Goal: Transaction & Acquisition: Book appointment/travel/reservation

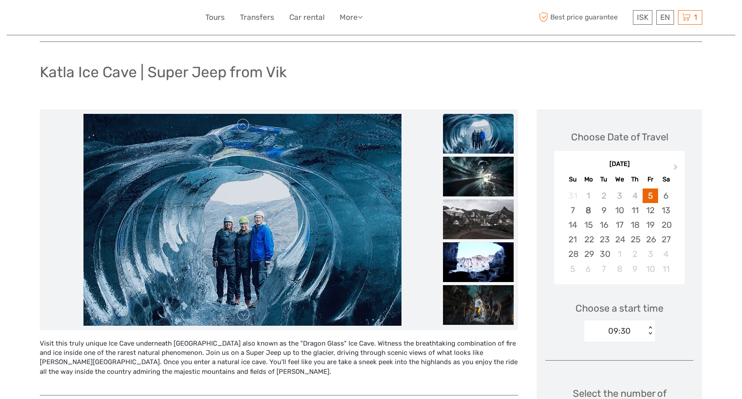
scroll to position [37, 0]
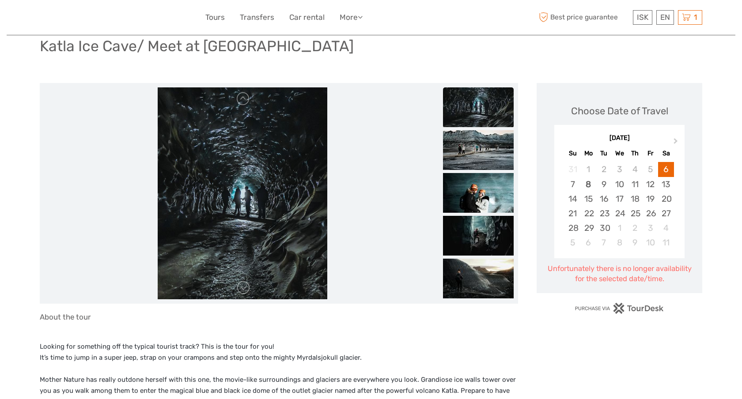
scroll to position [65, 0]
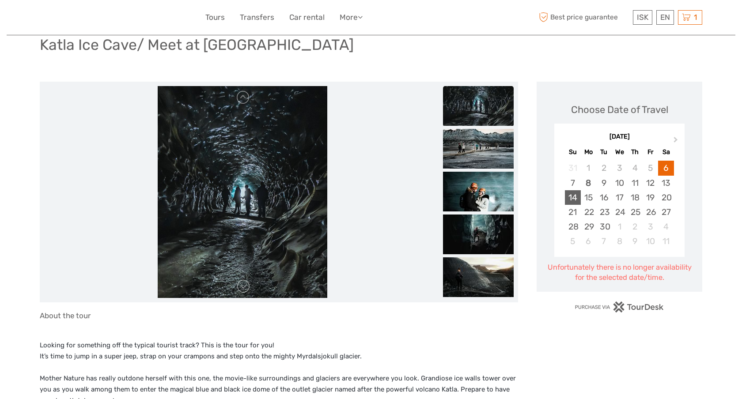
click at [575, 200] on div "14" at bounding box center [572, 197] width 15 height 15
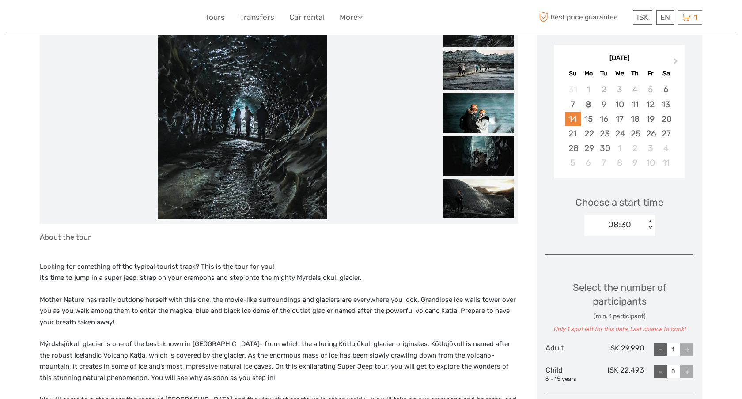
scroll to position [145, 0]
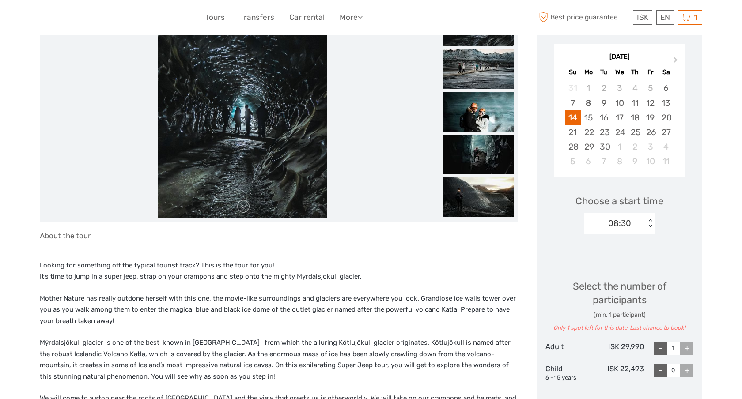
click at [640, 226] on div "08:30" at bounding box center [614, 223] width 61 height 13
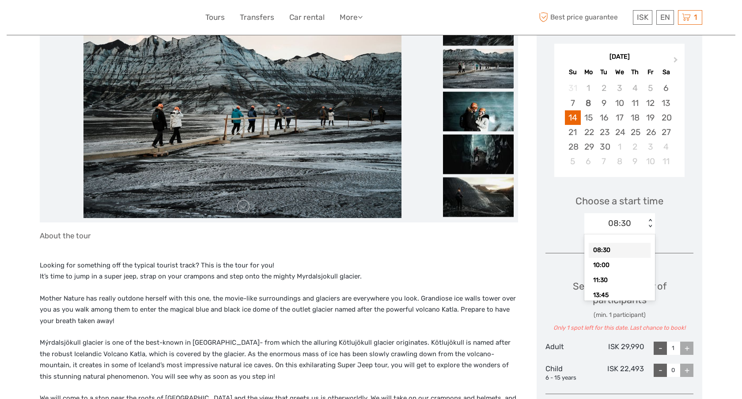
click at [640, 226] on div "08:30" at bounding box center [614, 223] width 61 height 13
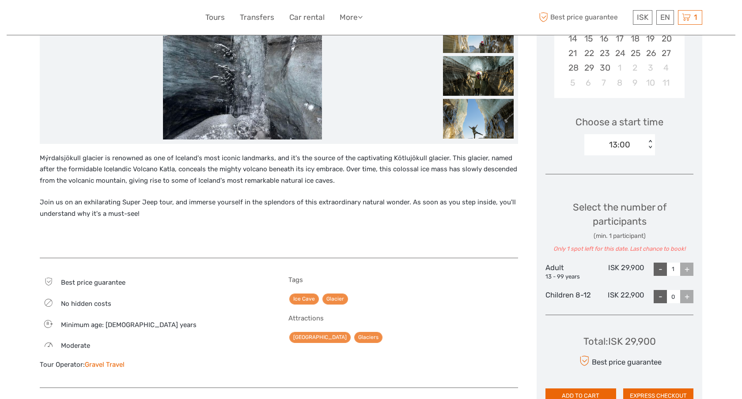
scroll to position [212, 0]
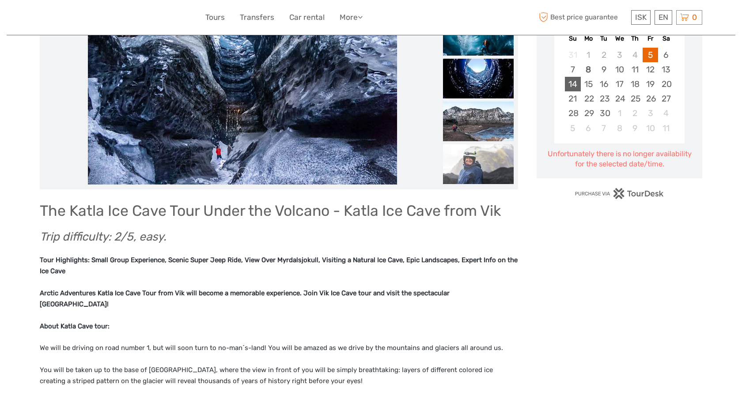
click at [573, 81] on div "14" at bounding box center [572, 84] width 15 height 15
